Goal: Transaction & Acquisition: Purchase product/service

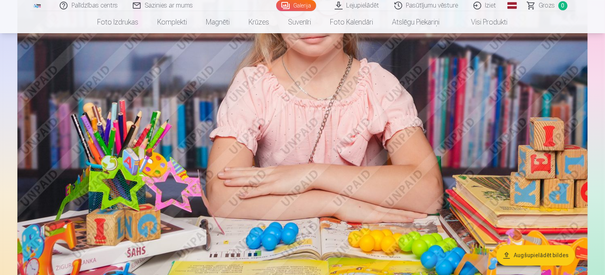
scroll to position [1392, 0]
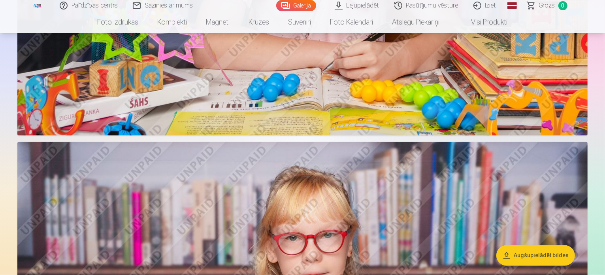
click at [304, 7] on link "Galerija" at bounding box center [296, 5] width 40 height 11
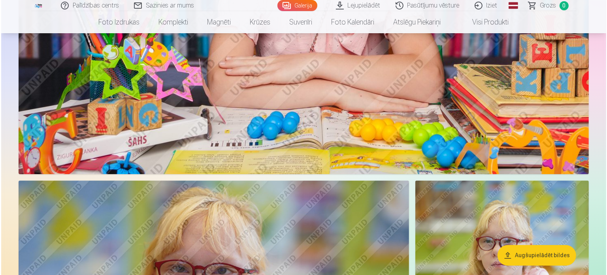
scroll to position [1700, 0]
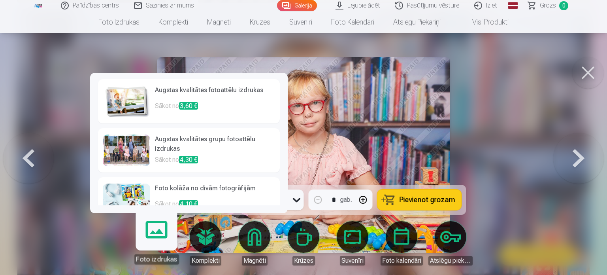
click at [167, 147] on h6 "Augstas kvalitātes grupu fotoattēlu izdrukas" at bounding box center [215, 144] width 120 height 21
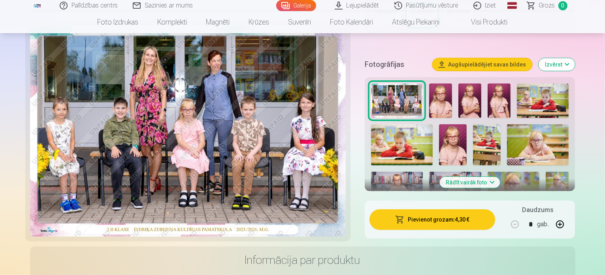
scroll to position [237, 0]
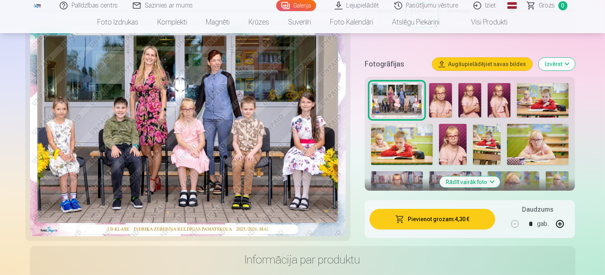
click at [489, 176] on button "Rādīt vairāk foto" at bounding box center [470, 181] width 61 height 11
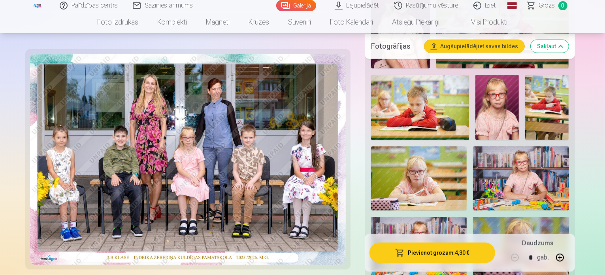
scroll to position [395, 0]
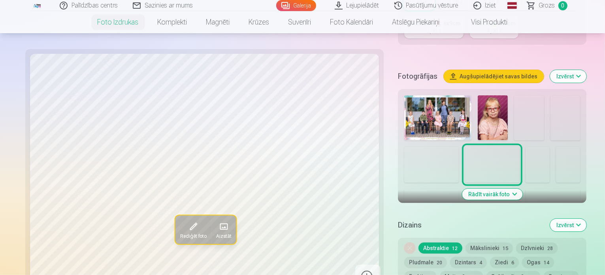
scroll to position [237, 0]
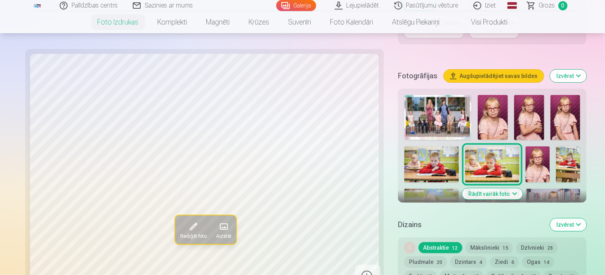
click at [483, 188] on button "Rādīt vairāk foto" at bounding box center [492, 193] width 61 height 11
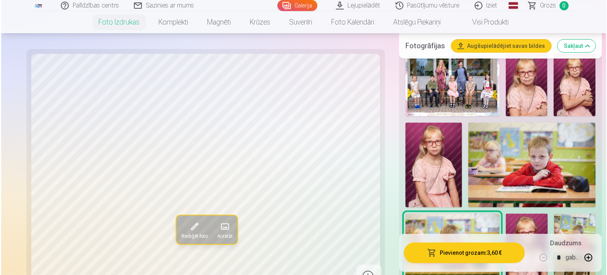
scroll to position [435, 0]
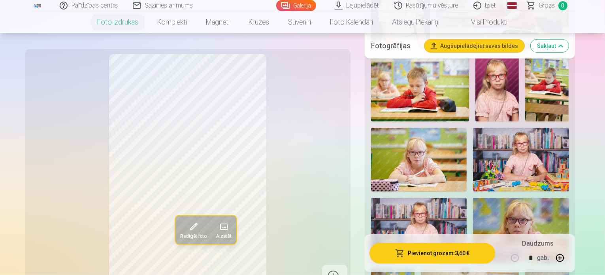
click at [443, 253] on button "Pievienot grozam : 3,60 €" at bounding box center [433, 252] width 126 height 21
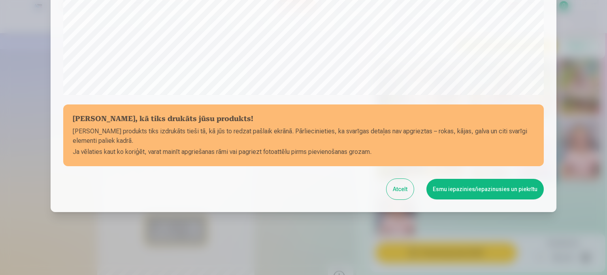
scroll to position [96, 0]
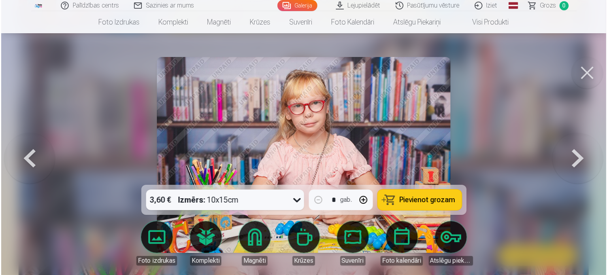
scroll to position [4814, 0]
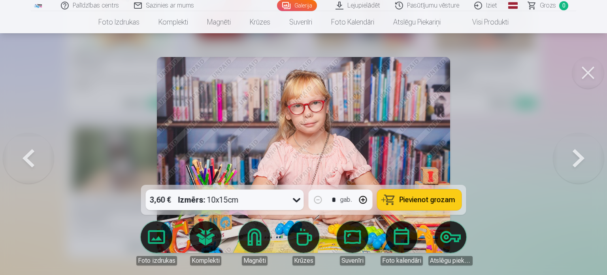
click at [578, 161] on button at bounding box center [579, 155] width 51 height 44
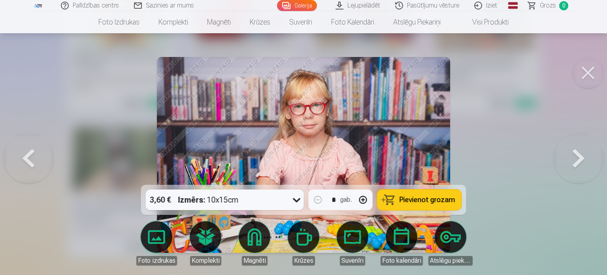
click at [578, 161] on button at bounding box center [579, 155] width 51 height 44
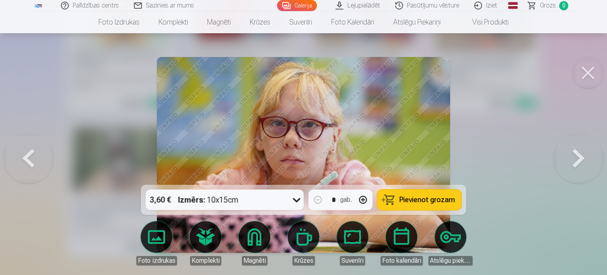
click at [578, 161] on button at bounding box center [579, 155] width 51 height 44
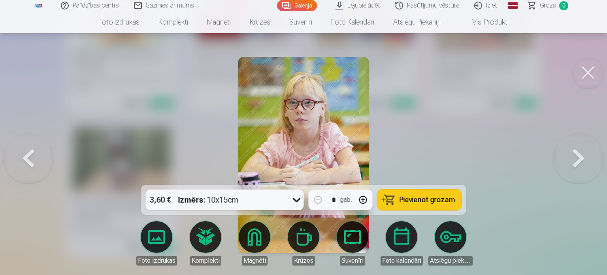
click at [578, 161] on button at bounding box center [579, 155] width 51 height 44
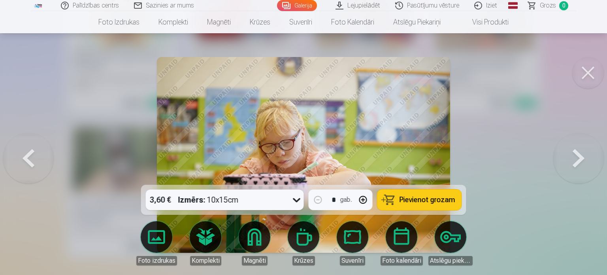
click at [578, 161] on button at bounding box center [579, 155] width 51 height 44
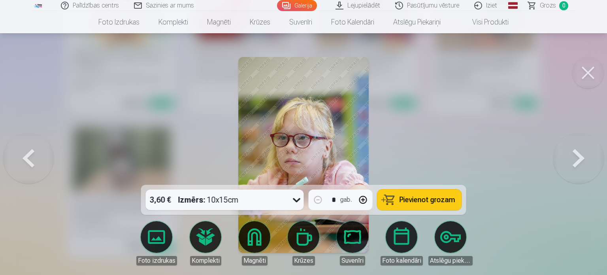
click at [578, 161] on button at bounding box center [579, 155] width 51 height 44
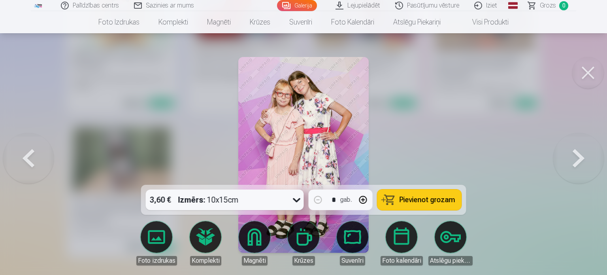
click at [427, 198] on span "Pievienot grozam" at bounding box center [428, 199] width 56 height 7
click at [577, 158] on button at bounding box center [579, 155] width 51 height 44
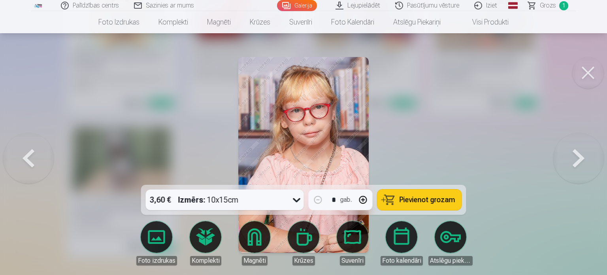
click at [577, 158] on button at bounding box center [579, 155] width 51 height 44
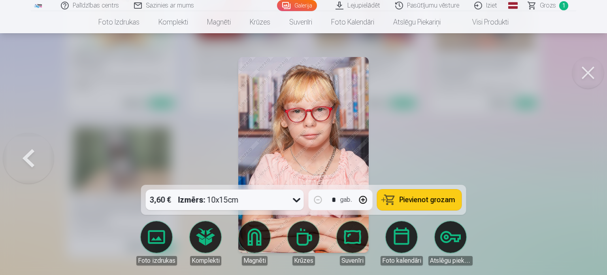
click at [577, 158] on div at bounding box center [303, 137] width 607 height 275
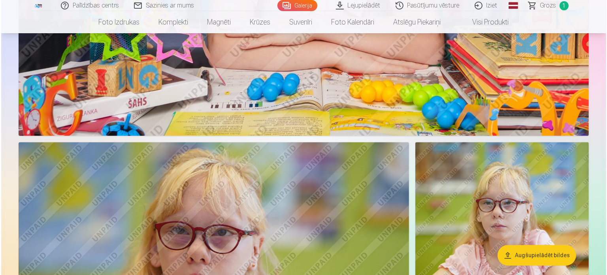
scroll to position [1759, 0]
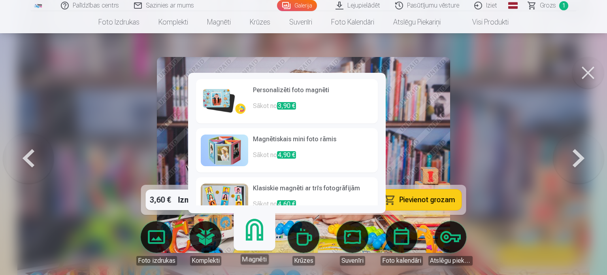
click at [216, 98] on img at bounding box center [224, 101] width 47 height 32
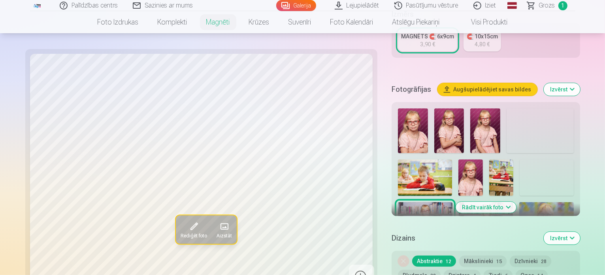
scroll to position [198, 0]
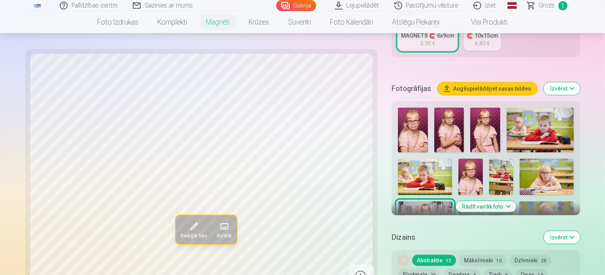
click at [435, 108] on img at bounding box center [450, 130] width 30 height 45
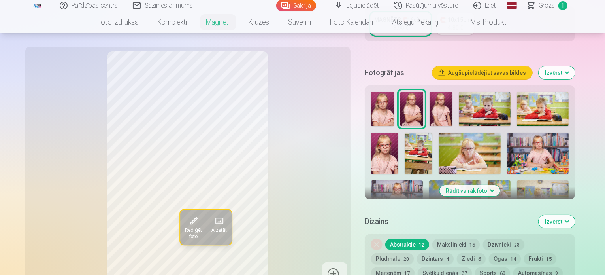
click at [458, 239] on button "Mākslinieki 15" at bounding box center [456, 244] width 47 height 11
click at [489, 253] on button "Ogas 14" at bounding box center [505, 258] width 32 height 11
click at [450, 100] on img at bounding box center [441, 109] width 23 height 34
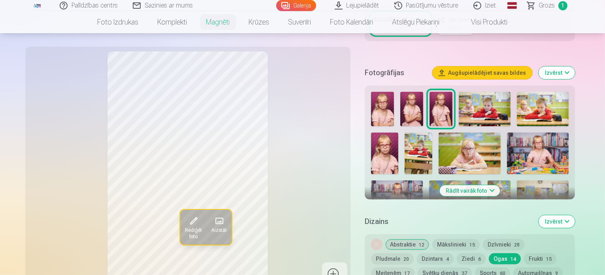
click at [417, 99] on img at bounding box center [412, 109] width 23 height 34
click at [443, 100] on img at bounding box center [441, 109] width 23 height 34
click at [414, 101] on img at bounding box center [412, 109] width 23 height 34
click at [399, 132] on img at bounding box center [385, 152] width 28 height 41
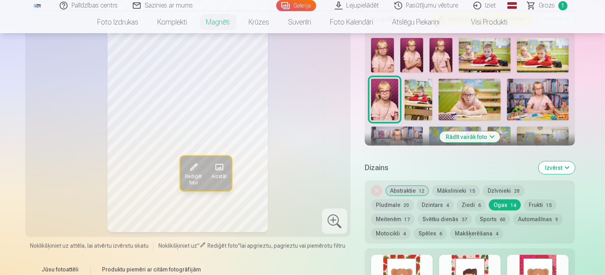
scroll to position [237, 0]
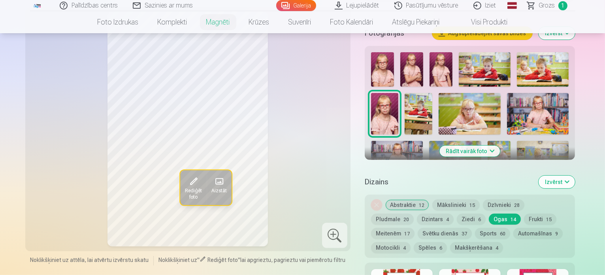
click at [448, 57] on img at bounding box center [441, 69] width 23 height 34
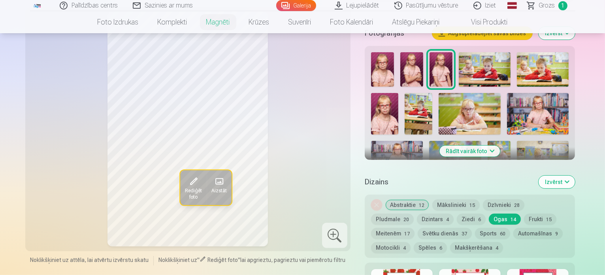
click at [407, 59] on img at bounding box center [412, 69] width 23 height 34
click at [446, 58] on img at bounding box center [441, 69] width 23 height 34
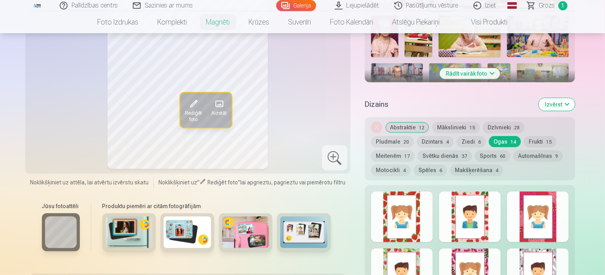
scroll to position [316, 0]
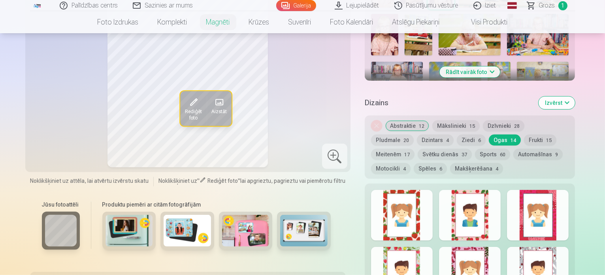
click at [413, 207] on div at bounding box center [402, 215] width 62 height 51
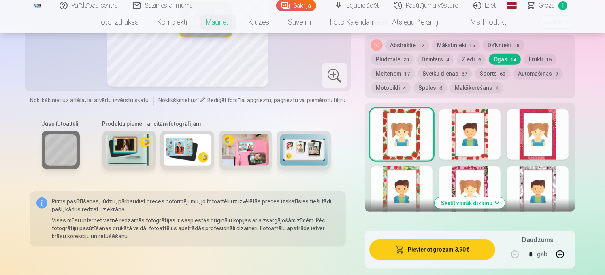
scroll to position [395, 0]
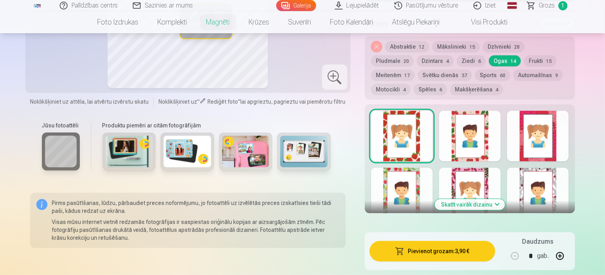
click at [489, 199] on button "Skatīt vairāk dizainu" at bounding box center [470, 204] width 70 height 11
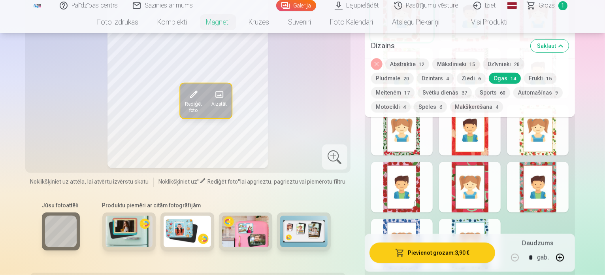
scroll to position [554, 0]
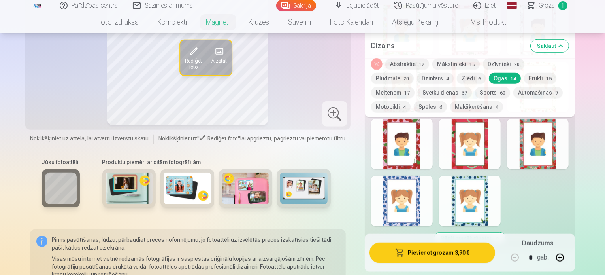
click at [410, 187] on div at bounding box center [402, 201] width 62 height 51
click at [482, 196] on div at bounding box center [470, 201] width 62 height 51
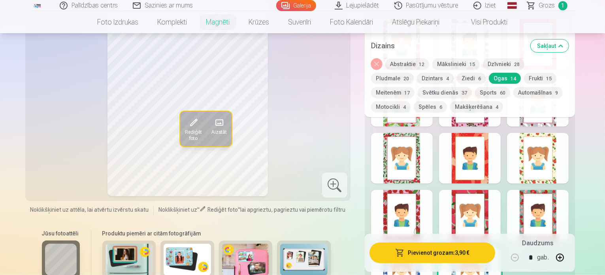
scroll to position [475, 0]
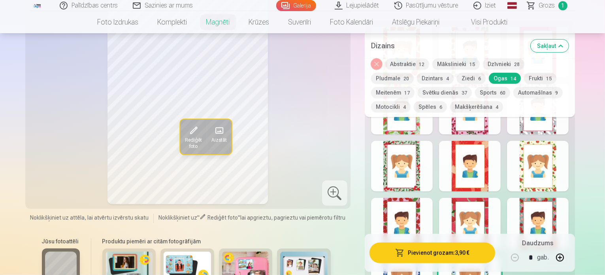
click at [461, 62] on button "Mākslinieki 15" at bounding box center [456, 64] width 47 height 11
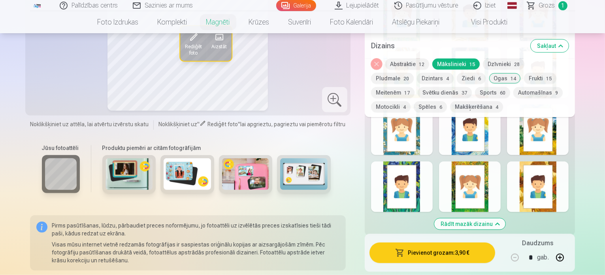
scroll to position [593, 0]
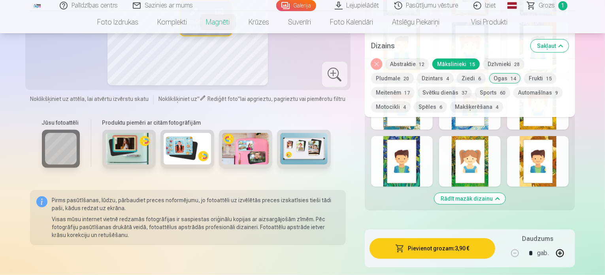
click at [514, 91] on button "Automašīnas 9" at bounding box center [538, 92] width 49 height 11
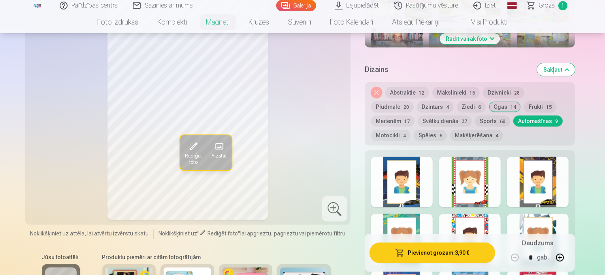
scroll to position [316, 0]
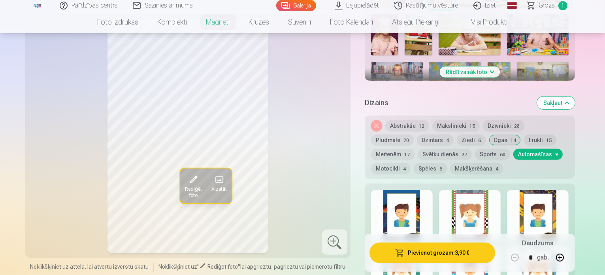
click at [414, 134] on button "Pludmale 20" at bounding box center [392, 139] width 43 height 11
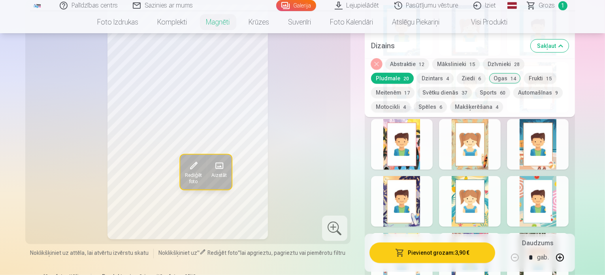
scroll to position [554, 0]
click at [471, 195] on div at bounding box center [470, 201] width 62 height 51
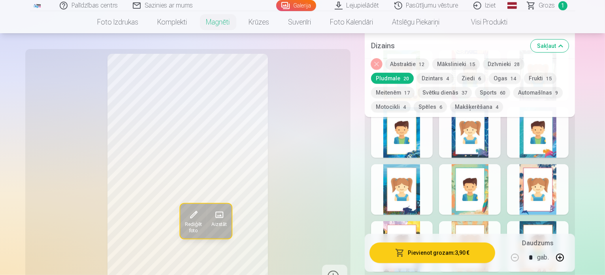
scroll to position [435, 0]
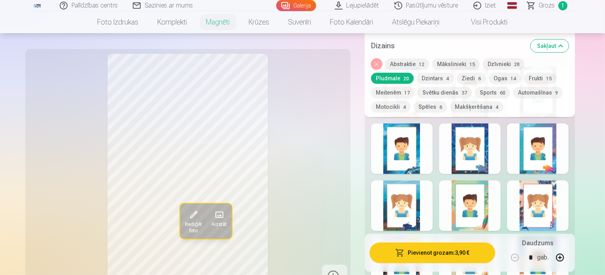
click at [417, 81] on button "Dzintars 4" at bounding box center [435, 78] width 37 height 11
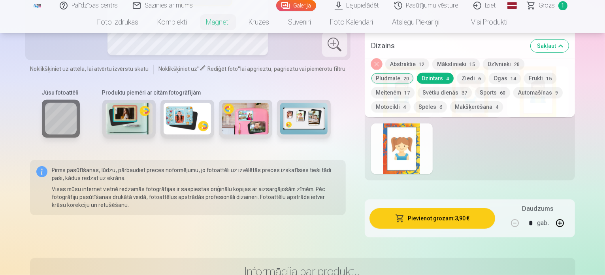
click at [408, 144] on div at bounding box center [402, 148] width 62 height 51
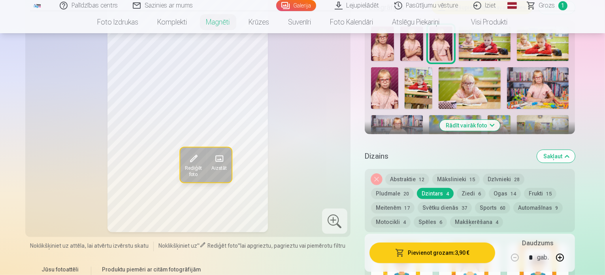
scroll to position [277, 0]
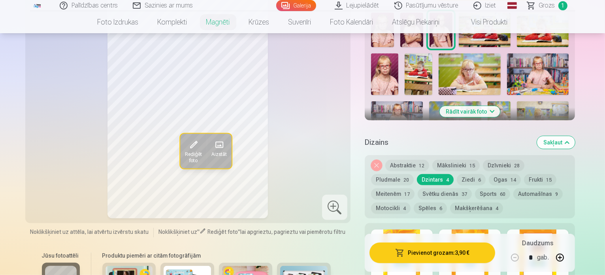
click at [503, 160] on button "Dzīvnieki 28" at bounding box center [504, 165] width 42 height 11
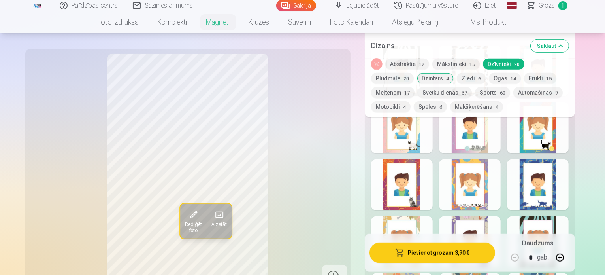
scroll to position [475, 0]
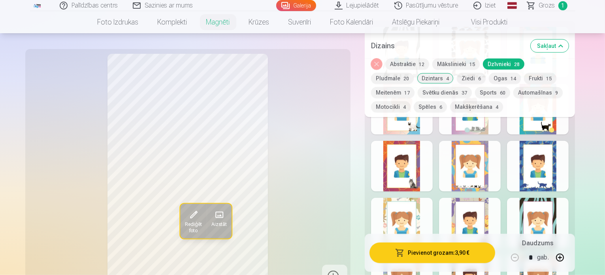
click at [457, 77] on button "Ziedi 6" at bounding box center [471, 78] width 29 height 11
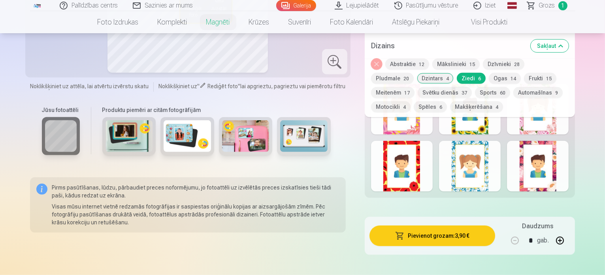
scroll to position [435, 0]
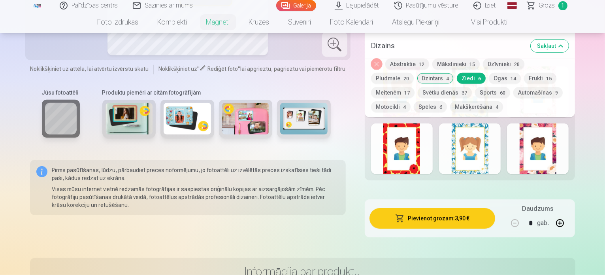
click at [415, 151] on div at bounding box center [402, 148] width 62 height 51
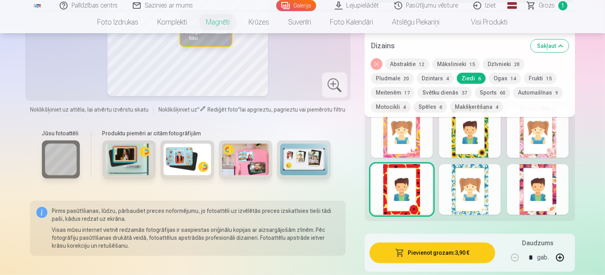
scroll to position [395, 0]
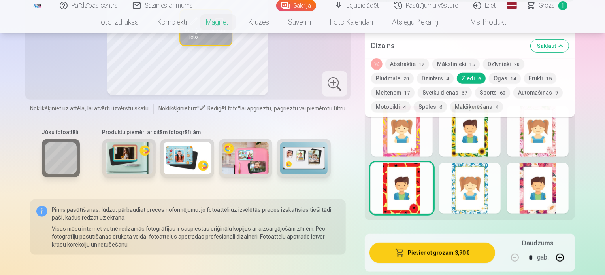
click at [548, 191] on div at bounding box center [538, 188] width 62 height 51
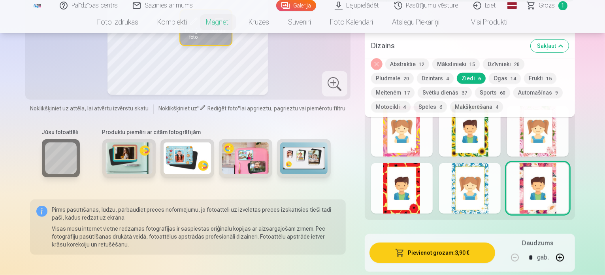
click at [484, 140] on div at bounding box center [470, 131] width 62 height 51
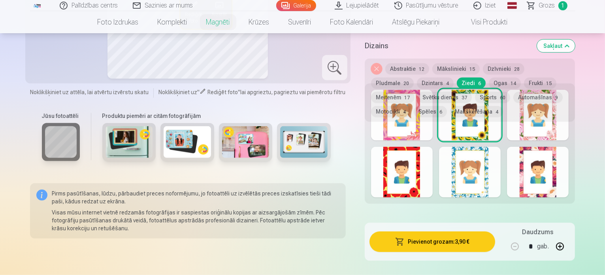
scroll to position [435, 0]
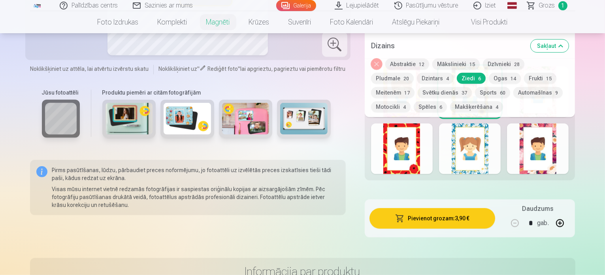
click at [491, 148] on div at bounding box center [470, 148] width 62 height 51
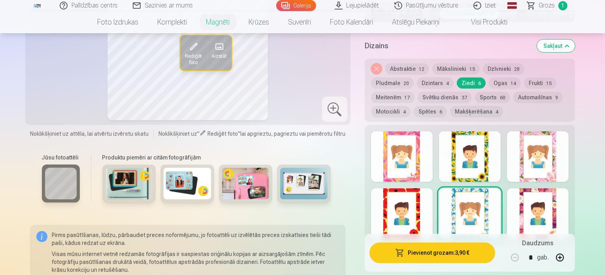
scroll to position [395, 0]
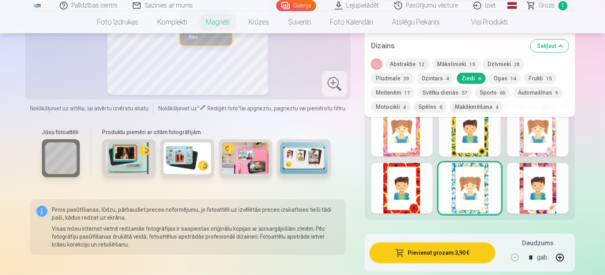
click at [567, 195] on div at bounding box center [538, 188] width 62 height 51
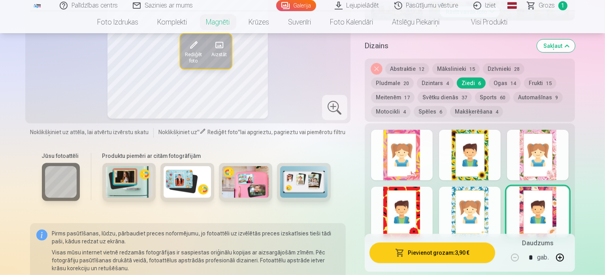
scroll to position [356, 0]
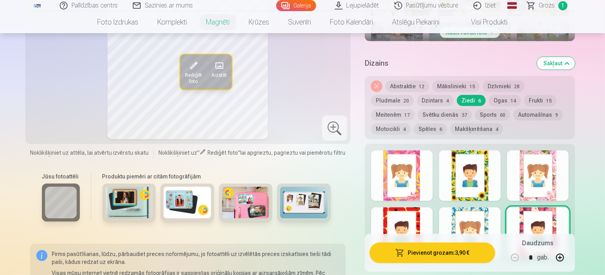
click at [489, 174] on div at bounding box center [470, 175] width 62 height 51
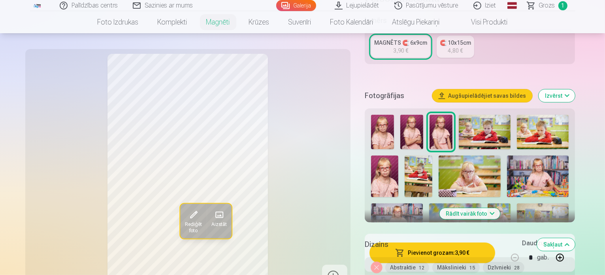
scroll to position [158, 0]
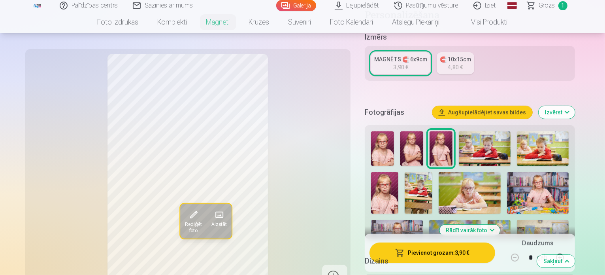
click at [439, 187] on img at bounding box center [470, 192] width 62 height 41
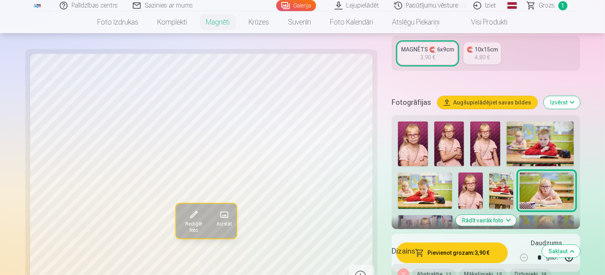
scroll to position [198, 0]
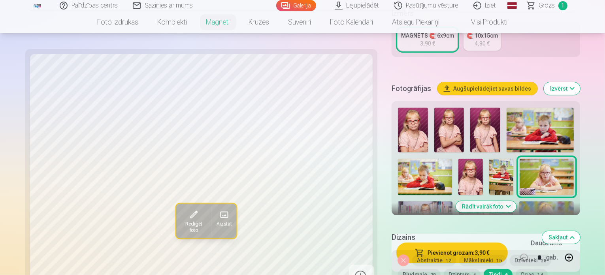
click at [494, 201] on button "Rādīt vairāk foto" at bounding box center [486, 206] width 61 height 11
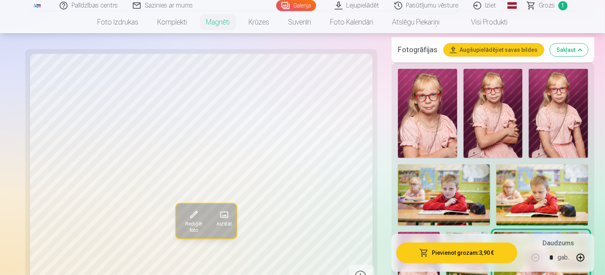
scroll to position [356, 0]
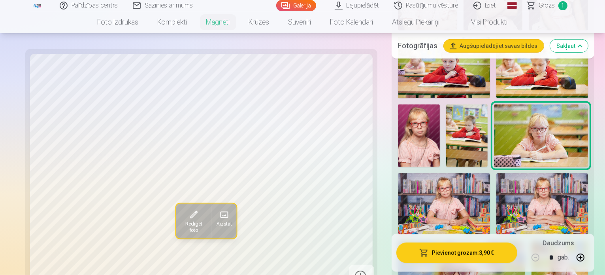
click at [490, 173] on img at bounding box center [444, 203] width 92 height 61
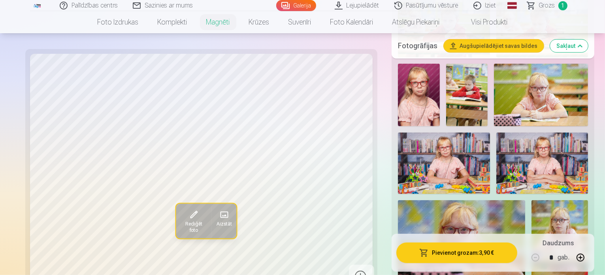
scroll to position [395, 0]
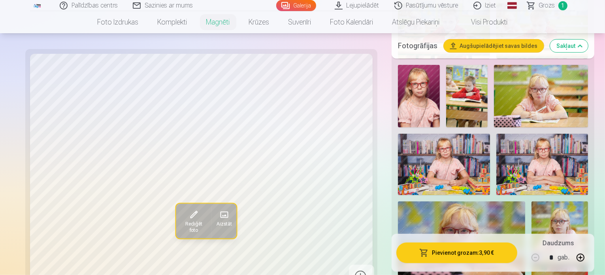
click at [586, 201] on img at bounding box center [560, 243] width 57 height 85
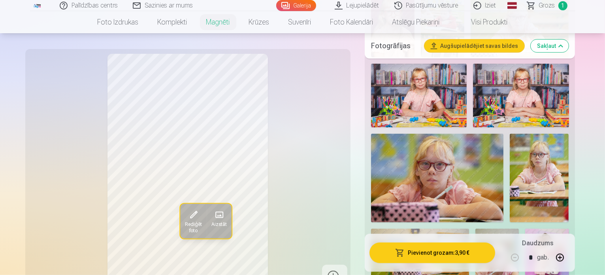
scroll to position [475, 0]
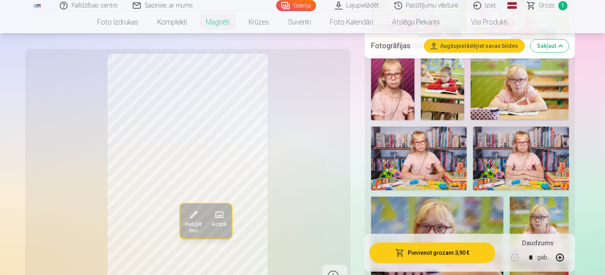
scroll to position [356, 0]
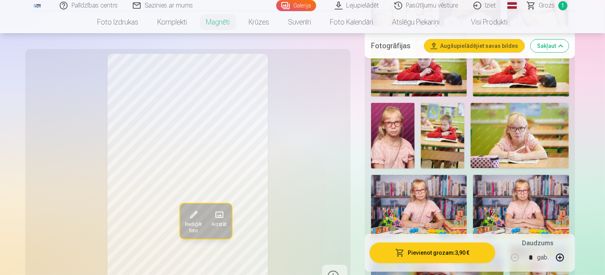
click at [471, 115] on img at bounding box center [520, 135] width 98 height 65
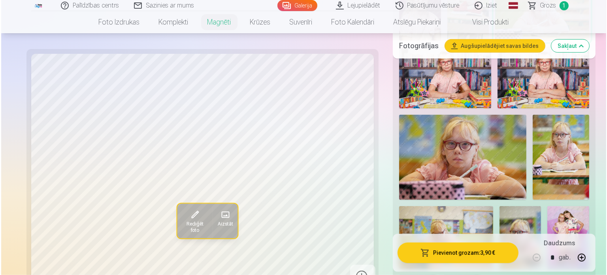
scroll to position [435, 0]
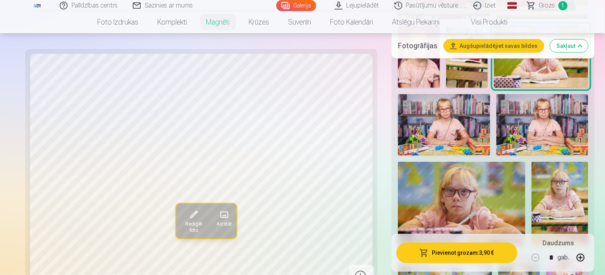
click at [448, 255] on button "Pievienot grozam : 3,90 €" at bounding box center [457, 252] width 121 height 21
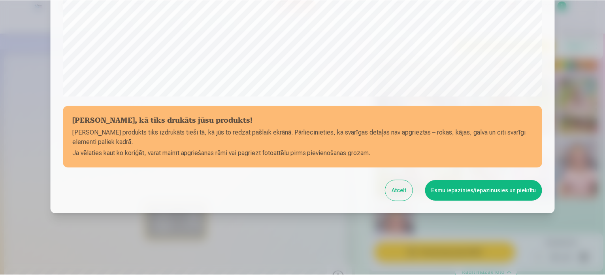
scroll to position [294, 0]
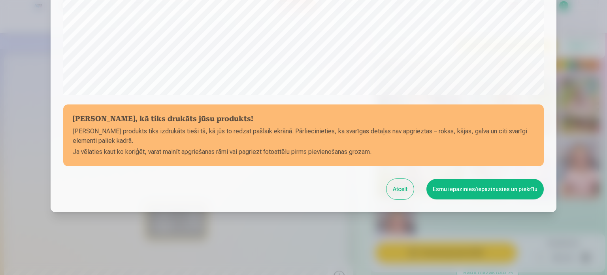
click at [459, 186] on button "Esmu iepazinies/iepazinusies un piekrītu" at bounding box center [485, 189] width 117 height 21
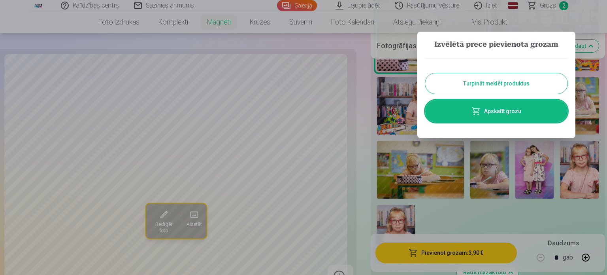
click at [473, 80] on button "Turpināt meklēt produktus" at bounding box center [496, 83] width 142 height 21
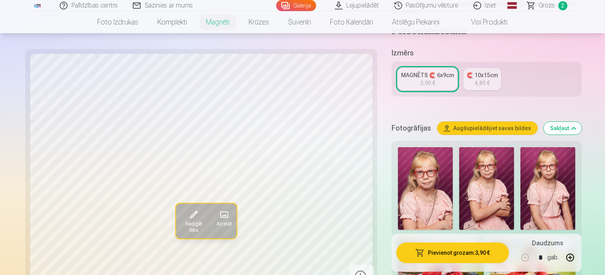
scroll to position [0, 0]
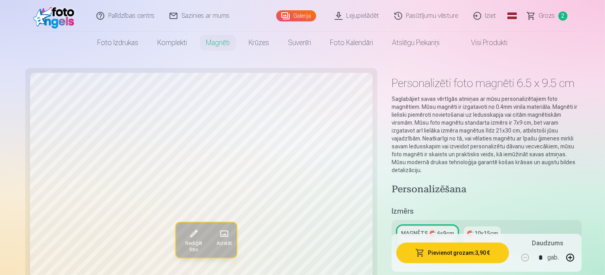
click at [301, 15] on link "Galerija" at bounding box center [296, 15] width 40 height 11
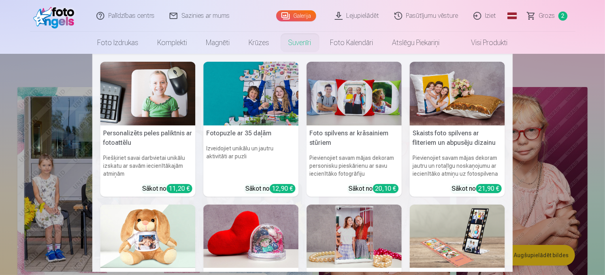
click at [40, 153] on nav "Personalizēts peles paliktnis ar fotoattēlu Piešķiriet savai darbvietai unikālu…" at bounding box center [302, 163] width 605 height 218
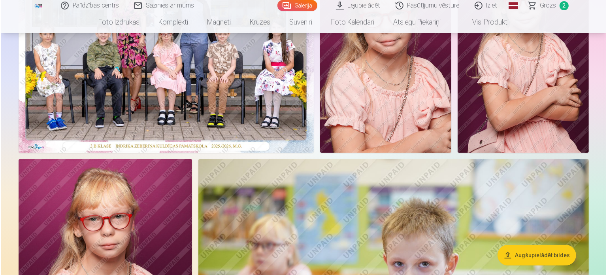
scroll to position [119, 0]
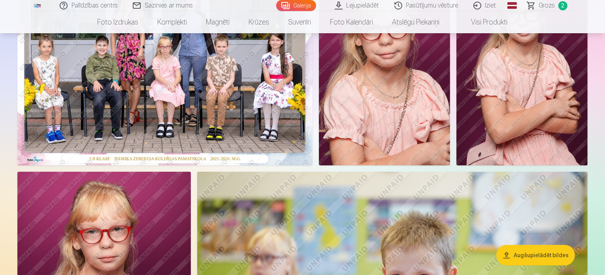
click at [225, 95] on img at bounding box center [164, 66] width 295 height 197
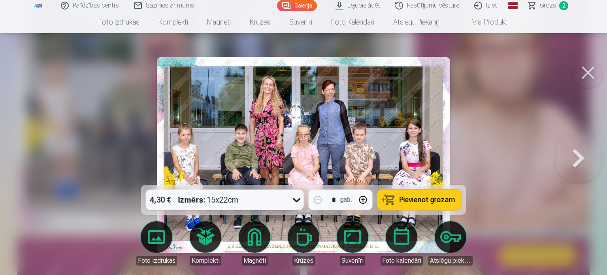
click at [295, 199] on icon at bounding box center [297, 199] width 13 height 13
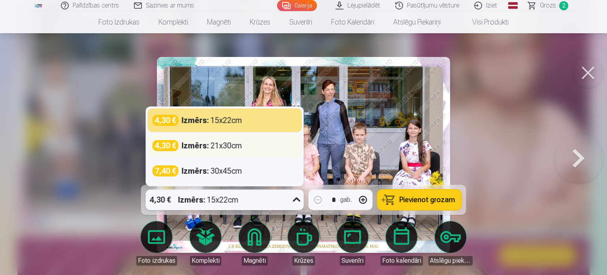
click at [233, 149] on div "Izmērs : 21x30cm" at bounding box center [212, 145] width 61 height 11
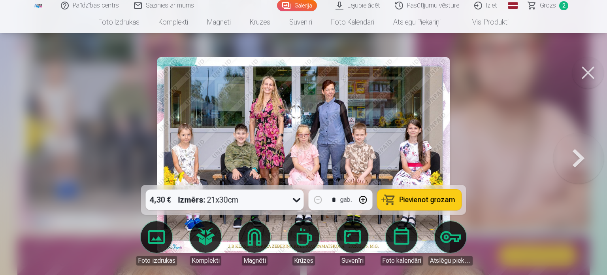
click at [419, 202] on span "Pievienot grozam" at bounding box center [428, 199] width 56 height 7
click at [552, 5] on span "Grozs" at bounding box center [548, 5] width 16 height 9
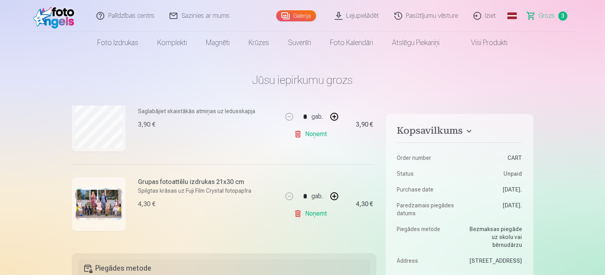
click at [299, 13] on link "Galerija" at bounding box center [296, 15] width 40 height 11
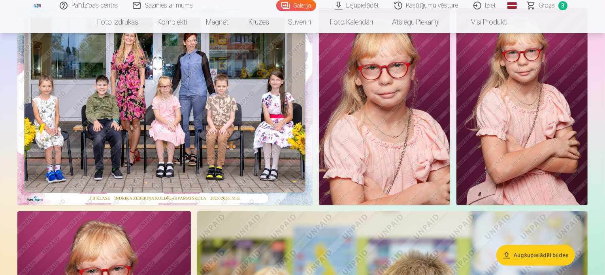
scroll to position [119, 0]
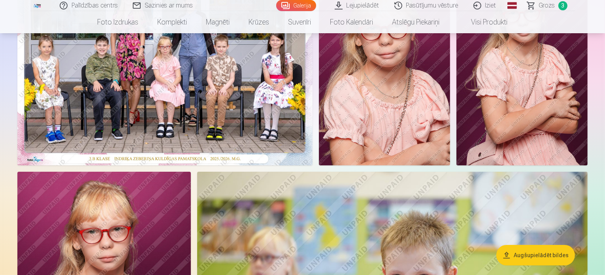
click at [548, 6] on span "Grozs" at bounding box center [547, 5] width 16 height 9
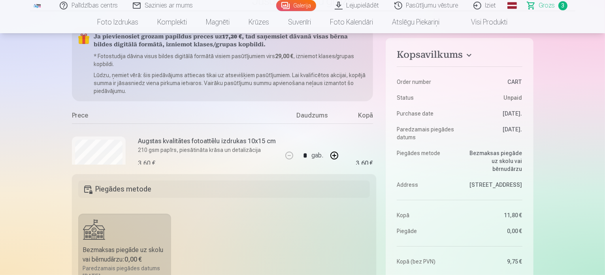
click at [300, 7] on link "Galerija" at bounding box center [296, 5] width 40 height 11
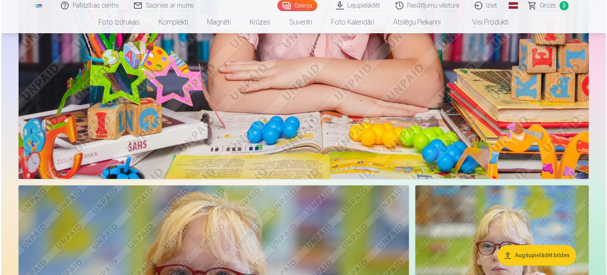
scroll to position [1740, 0]
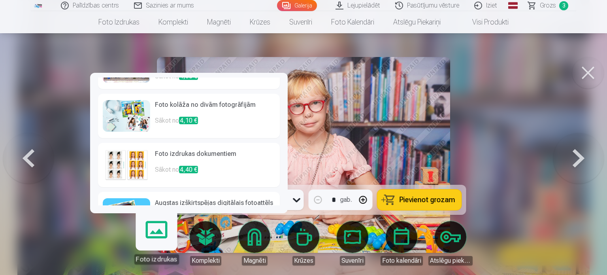
scroll to position [115, 0]
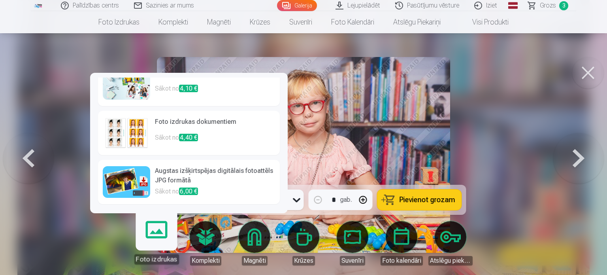
click at [124, 180] on img at bounding box center [126, 182] width 47 height 32
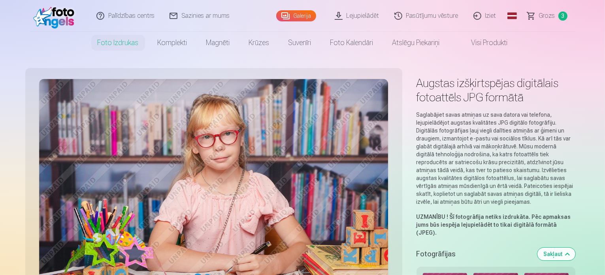
click at [303, 19] on link "Galerija" at bounding box center [296, 15] width 40 height 11
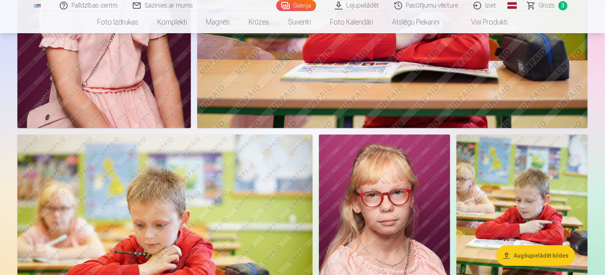
scroll to position [514, 0]
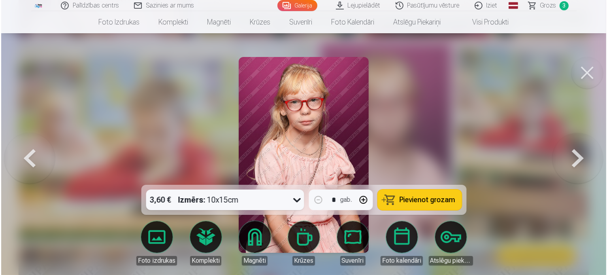
scroll to position [515, 0]
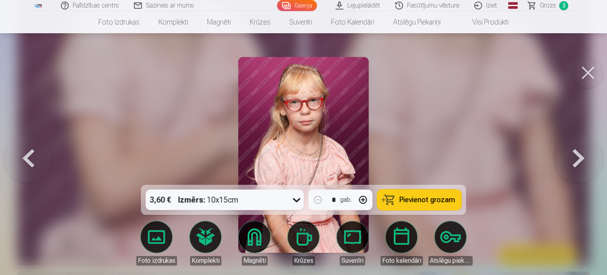
click at [580, 154] on button at bounding box center [579, 155] width 51 height 44
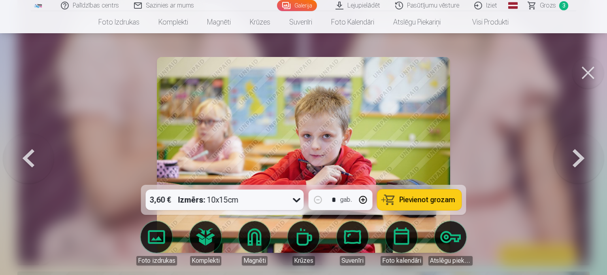
click at [33, 155] on button at bounding box center [28, 155] width 51 height 44
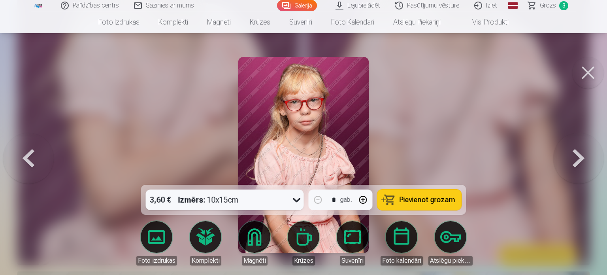
click at [486, 25] on link "Visi produkti" at bounding box center [484, 22] width 68 height 22
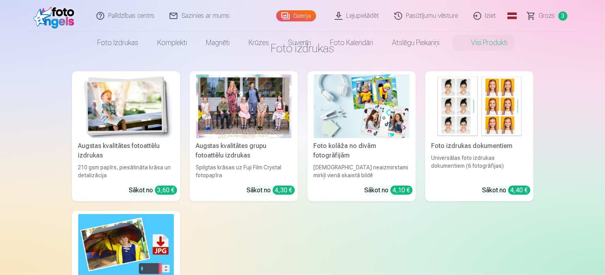
scroll to position [79, 0]
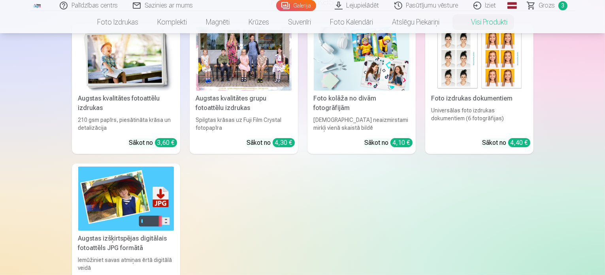
click at [353, 64] on img at bounding box center [362, 59] width 96 height 64
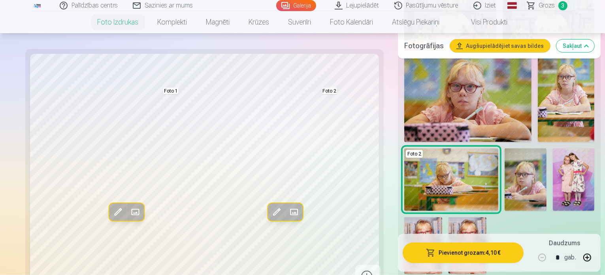
scroll to position [593, 0]
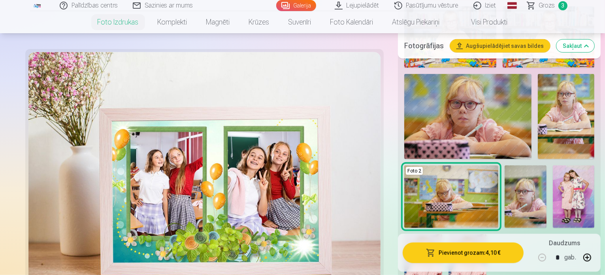
scroll to position [514, 0]
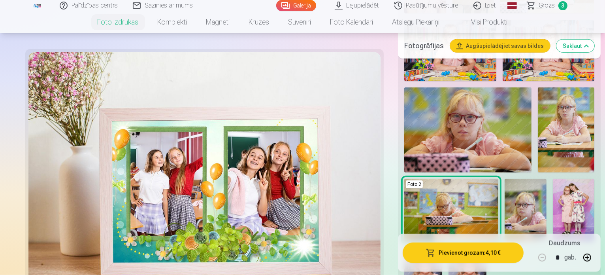
click at [449, 248] on img at bounding box center [468, 276] width 38 height 57
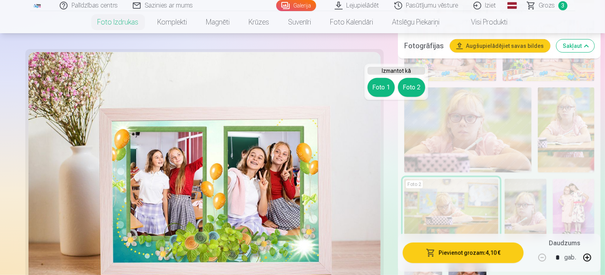
click at [383, 89] on button "Foto 1" at bounding box center [381, 87] width 27 height 19
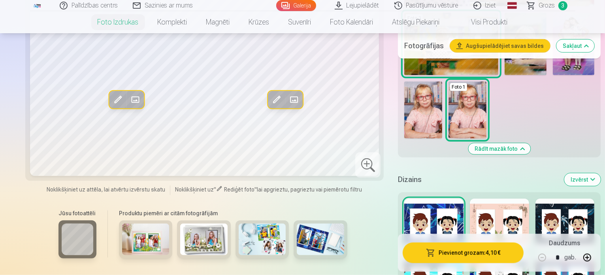
scroll to position [712, 0]
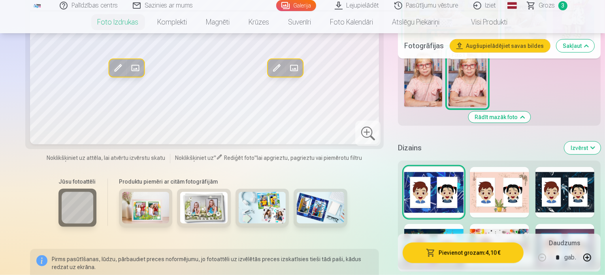
click at [470, 224] on div at bounding box center [499, 249] width 59 height 51
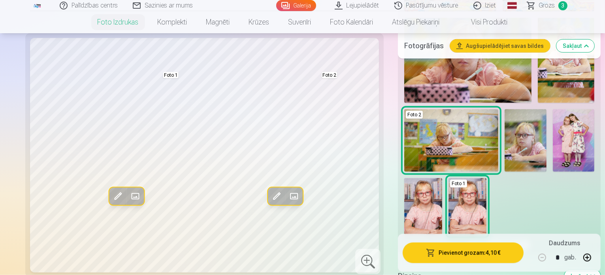
scroll to position [593, 0]
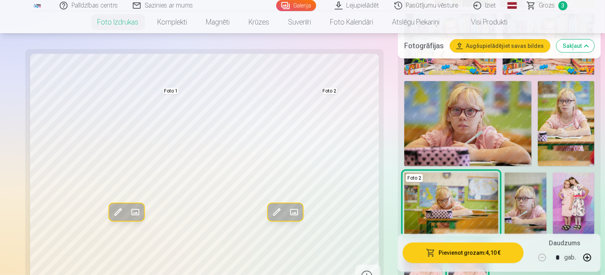
scroll to position [633, 0]
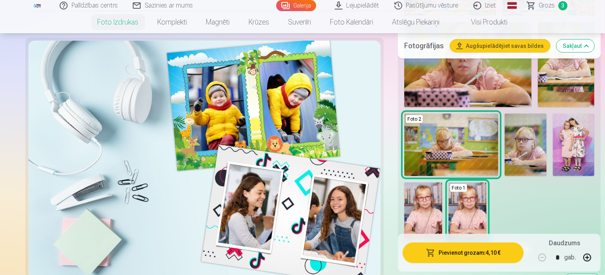
scroll to position [593, 0]
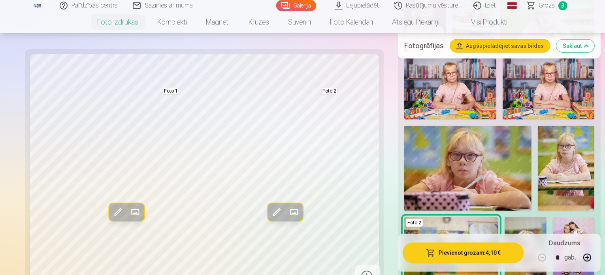
scroll to position [475, 0]
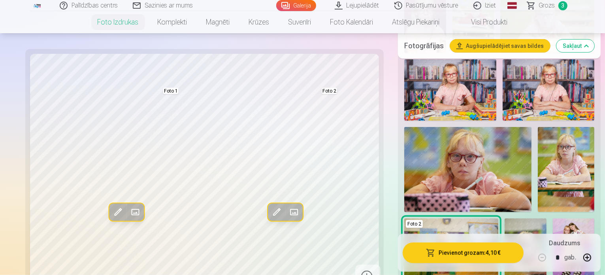
click at [505, 218] on img at bounding box center [526, 249] width 42 height 63
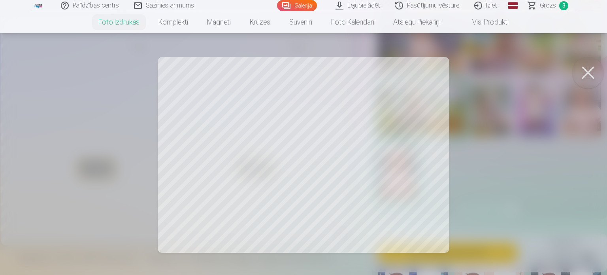
click at [377, 161] on div at bounding box center [303, 137] width 607 height 275
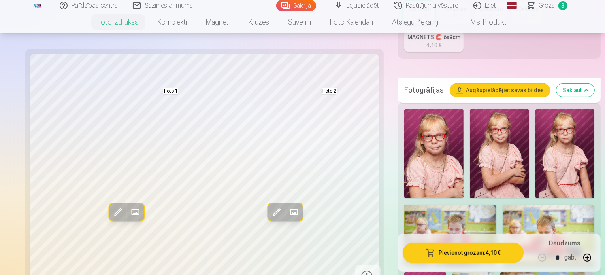
scroll to position [158, 0]
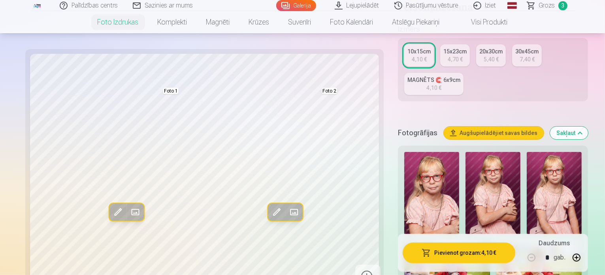
click at [527, 152] on img at bounding box center [554, 193] width 55 height 83
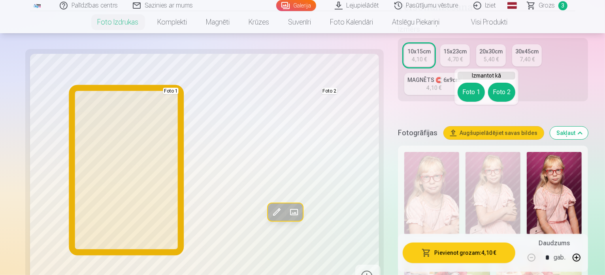
click at [469, 95] on button "Foto 1" at bounding box center [471, 92] width 27 height 19
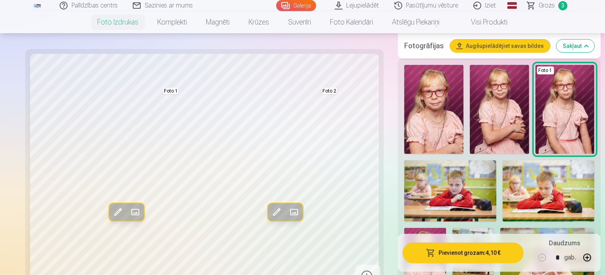
scroll to position [316, 0]
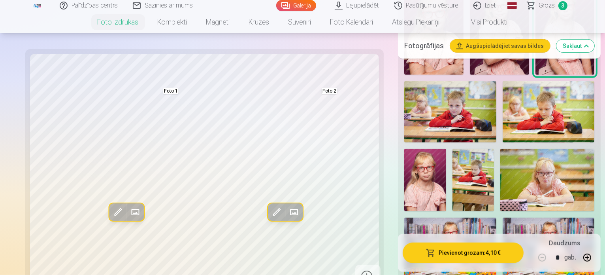
click at [497, 217] on img at bounding box center [451, 247] width 92 height 61
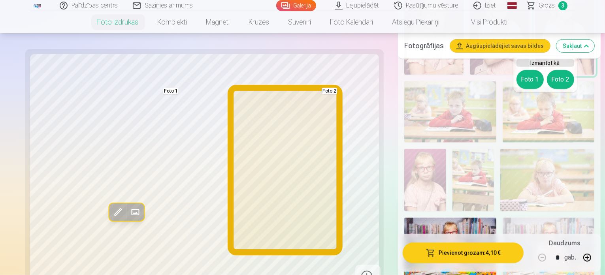
click at [557, 80] on button "Foto 2" at bounding box center [560, 79] width 27 height 19
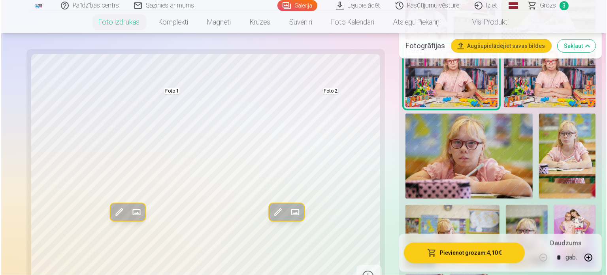
scroll to position [475, 0]
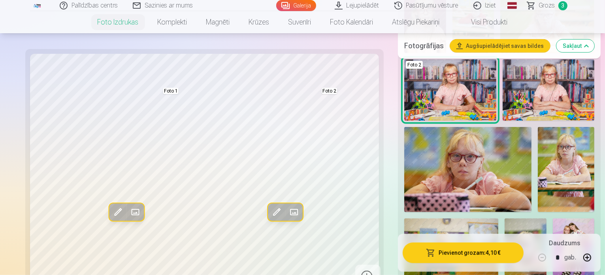
click at [452, 256] on button "Pievienot grozam : 4,10 €" at bounding box center [463, 252] width 121 height 21
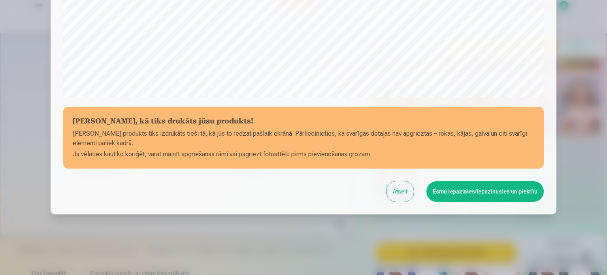
scroll to position [294, 0]
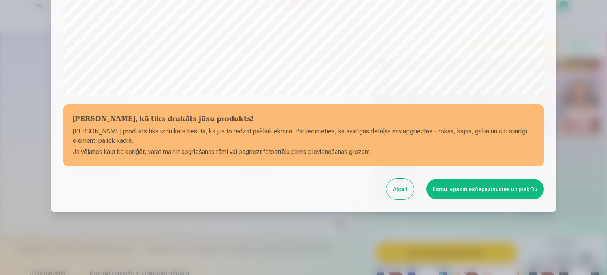
click at [478, 187] on button "Esmu iepazinies/iepazinusies un piekrītu" at bounding box center [485, 189] width 117 height 21
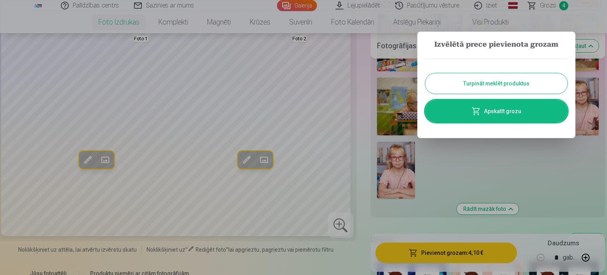
click at [497, 108] on link "Apskatīt grozu" at bounding box center [496, 111] width 142 height 22
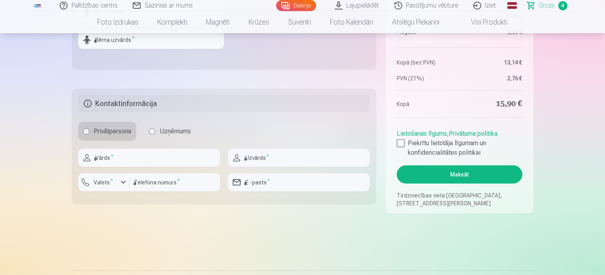
scroll to position [395, 0]
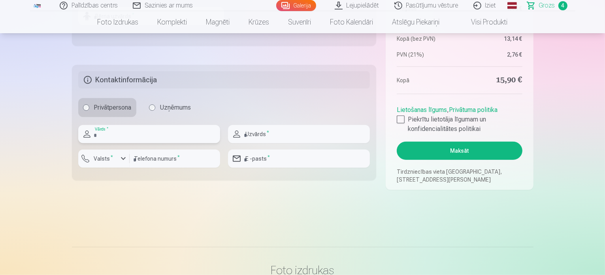
click at [144, 125] on input "text" at bounding box center [149, 134] width 142 height 18
type input "*****"
type input "********"
click at [161, 163] on input "********" at bounding box center [175, 158] width 91 height 18
type input "********"
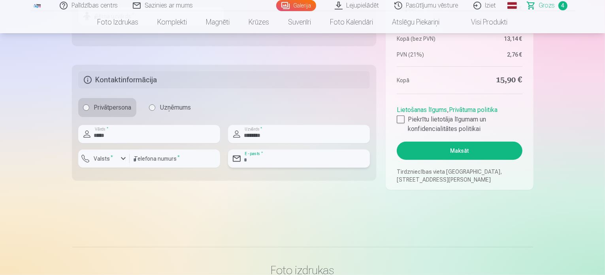
click at [283, 163] on input "email" at bounding box center [299, 158] width 142 height 18
type input "**********"
click at [120, 159] on div "button" at bounding box center [123, 158] width 9 height 9
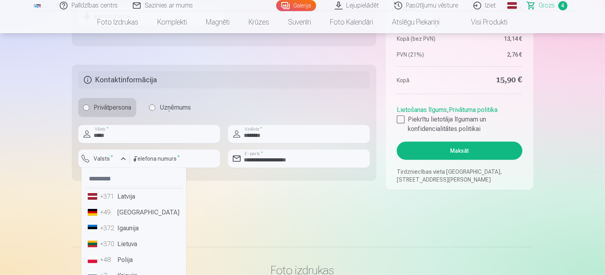
click at [119, 196] on li "+371 Latvija" at bounding box center [134, 197] width 98 height 16
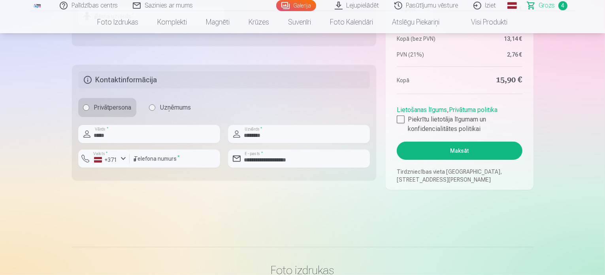
click at [399, 119] on div at bounding box center [401, 119] width 8 height 8
click at [458, 149] on button "Maksāt" at bounding box center [459, 151] width 125 height 18
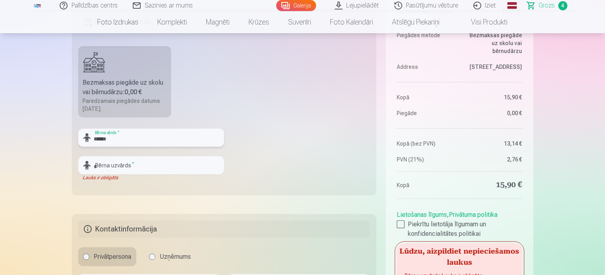
type input "******"
click at [125, 163] on input "text" at bounding box center [151, 165] width 146 height 18
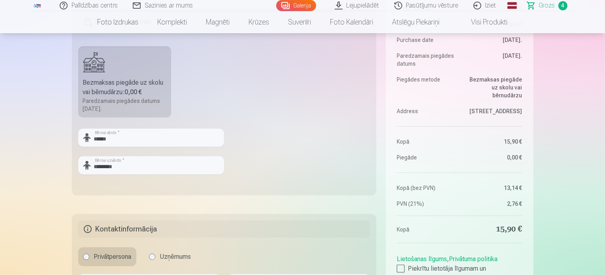
click at [194, 187] on fieldset "Piegādes metode Bezmaksas piegāde uz skolu vai bērnudārzu : 0,00 € Paredzamais …" at bounding box center [224, 101] width 305 height 188
click at [121, 168] on input "*********" at bounding box center [151, 165] width 146 height 18
type input "*********"
click at [283, 168] on fieldset "Piegādes metode Bezmaksas piegāde uz skolu vai bērnudārzu : 0,00 € Paredzamais …" at bounding box center [224, 101] width 305 height 188
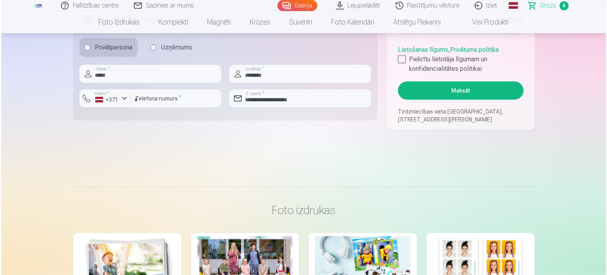
scroll to position [444, 0]
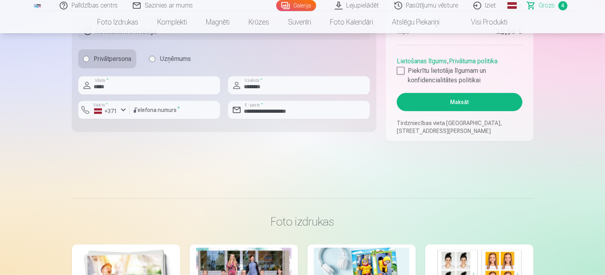
click at [457, 99] on button "Maksāt" at bounding box center [459, 102] width 125 height 18
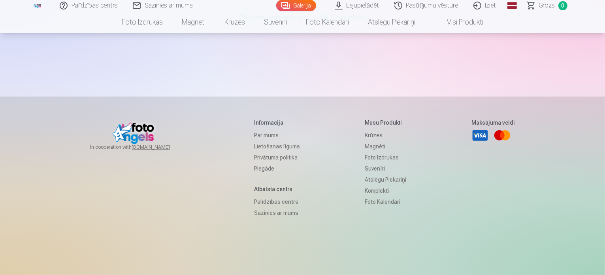
scroll to position [40, 0]
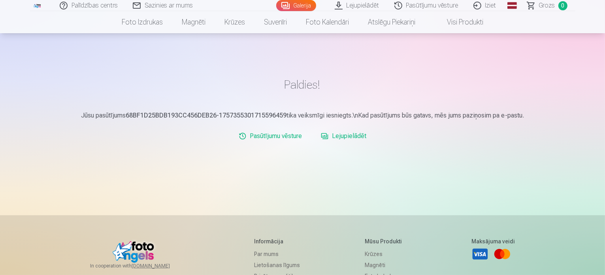
click at [348, 136] on link "Lejupielādēt" at bounding box center [344, 136] width 52 height 16
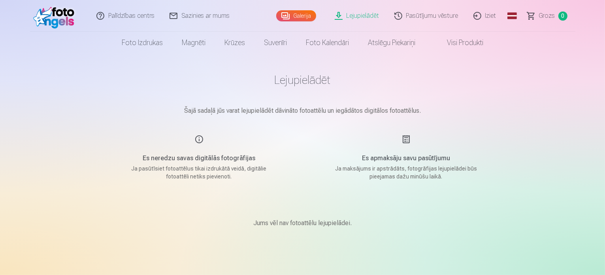
click at [306, 17] on link "Galerija" at bounding box center [296, 15] width 40 height 11
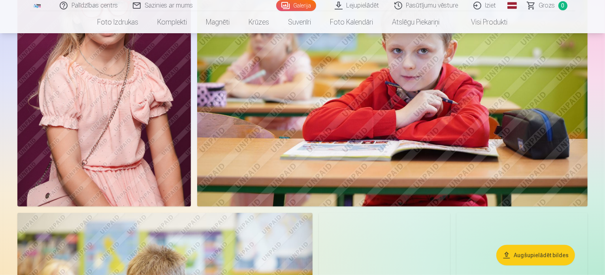
scroll to position [435, 0]
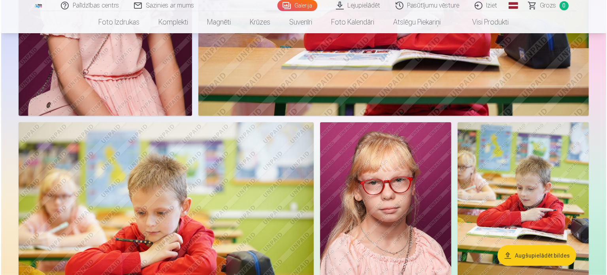
scroll to position [436, 0]
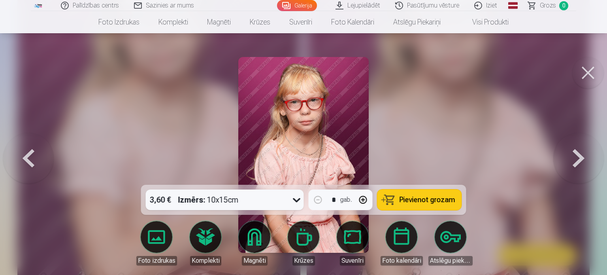
click at [582, 68] on button at bounding box center [589, 73] width 32 height 32
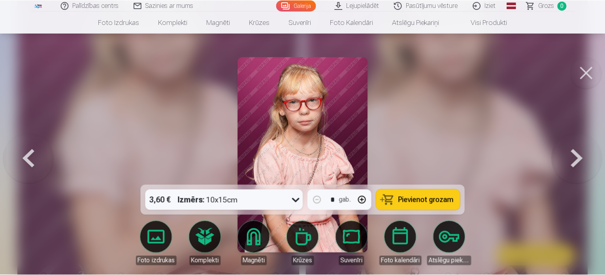
scroll to position [435, 0]
